Goal: Find specific page/section: Find specific page/section

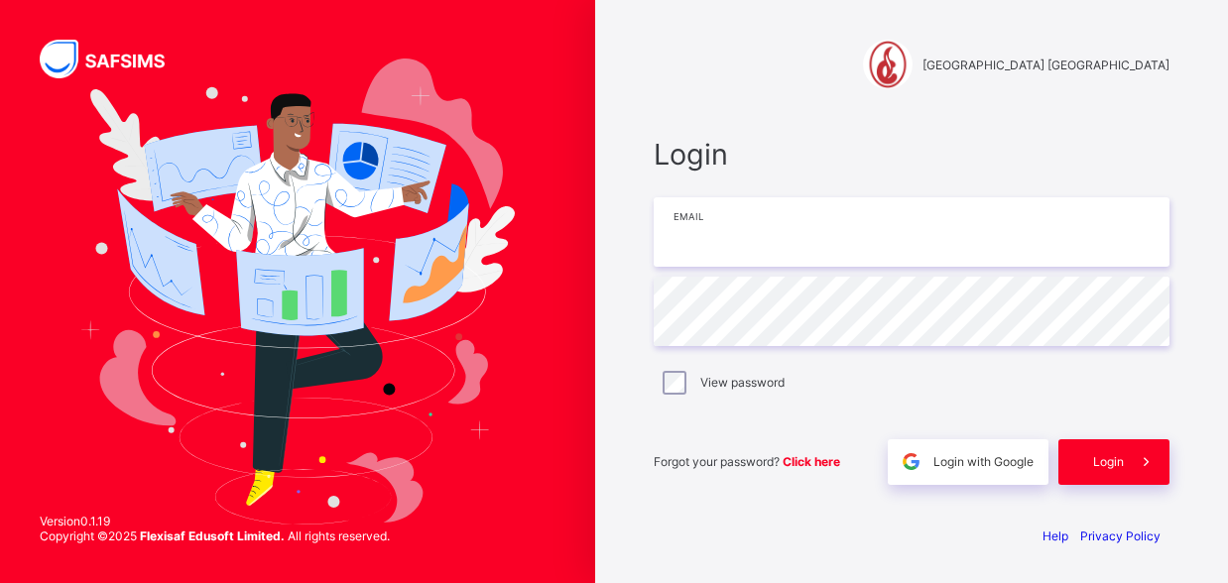
click at [699, 236] on input "email" at bounding box center [912, 231] width 516 height 69
type input "**********"
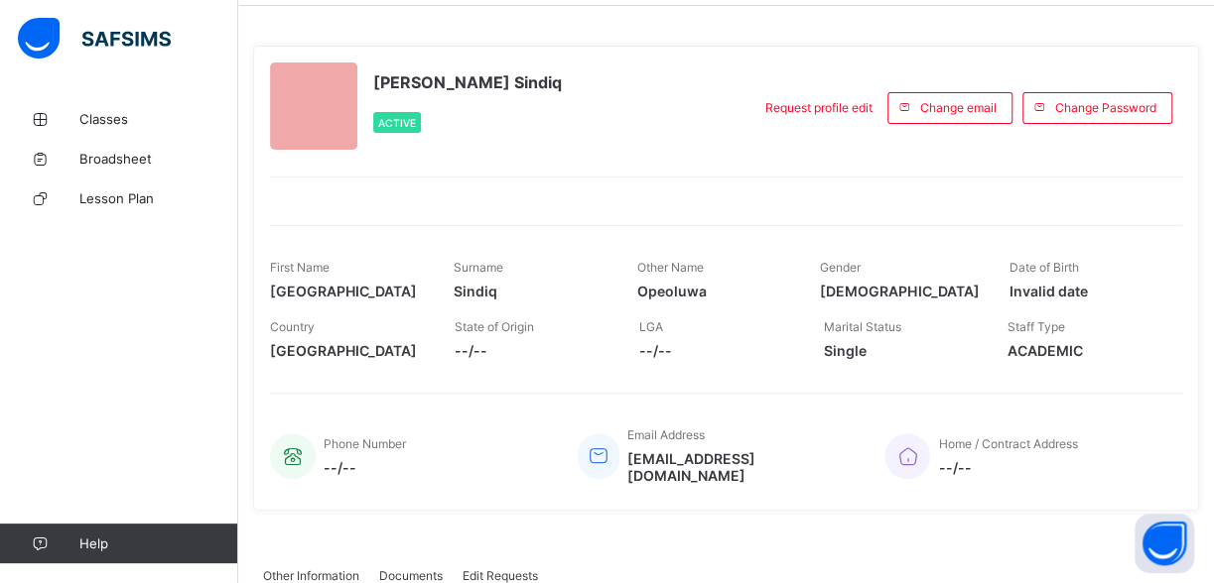
scroll to position [99, 0]
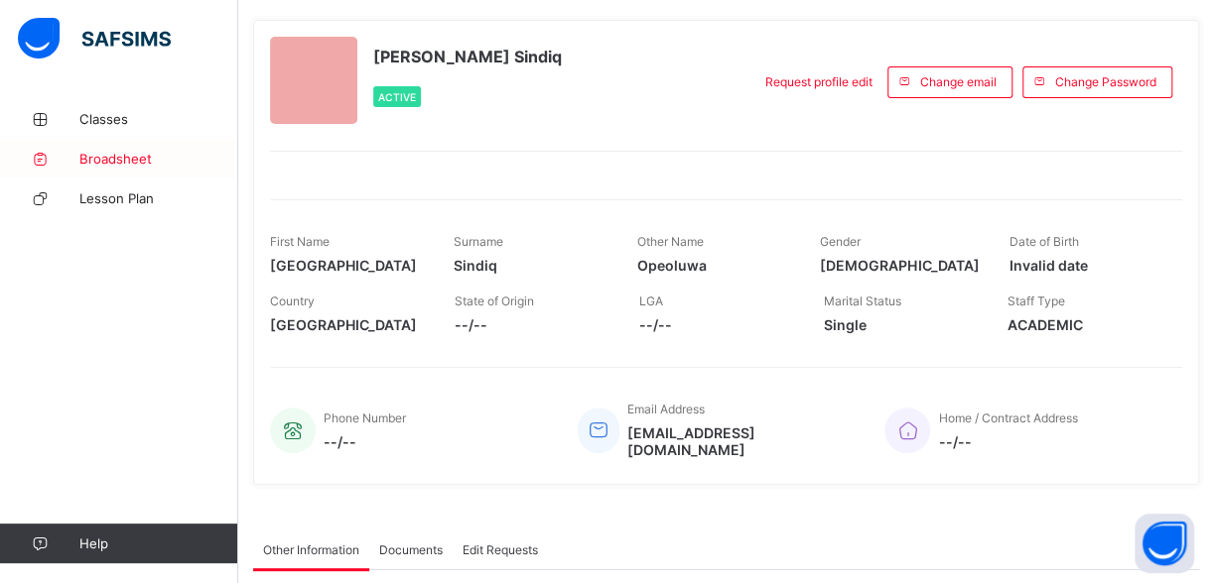
click at [110, 162] on span "Broadsheet" at bounding box center [158, 159] width 159 height 16
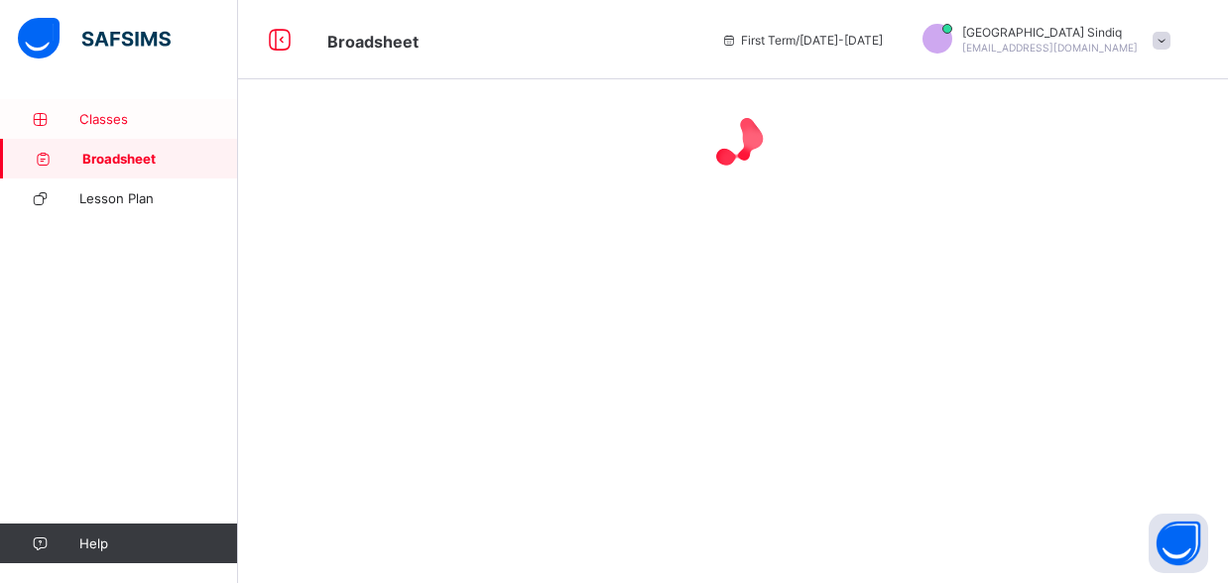
click at [95, 124] on span "Classes" at bounding box center [158, 119] width 159 height 16
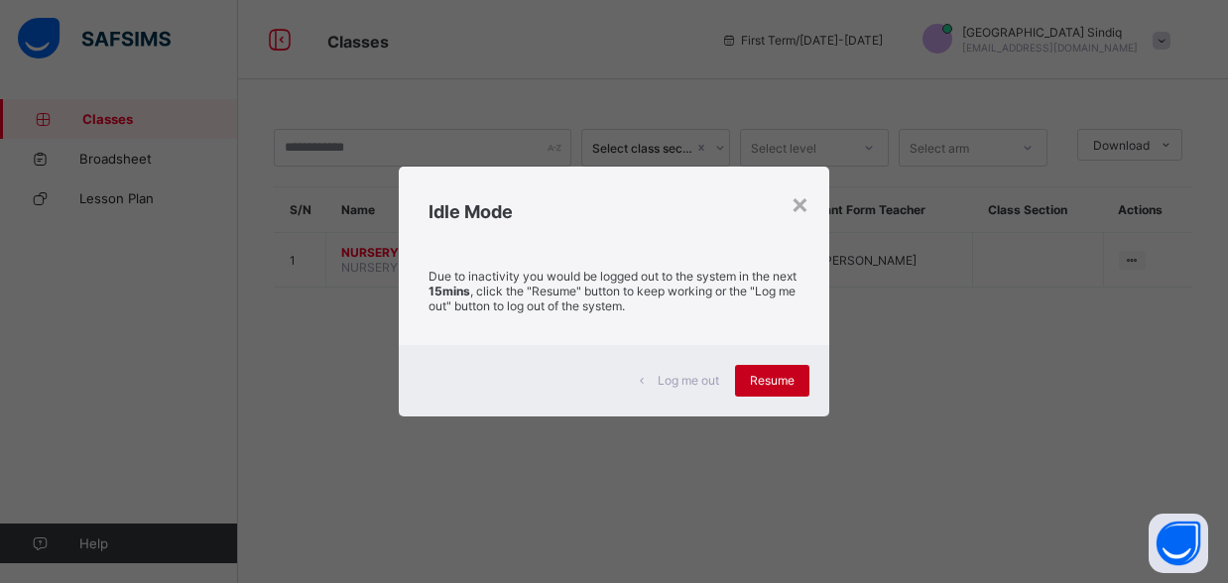
click at [782, 390] on div "Resume" at bounding box center [772, 381] width 74 height 32
